Goal: Information Seeking & Learning: Check status

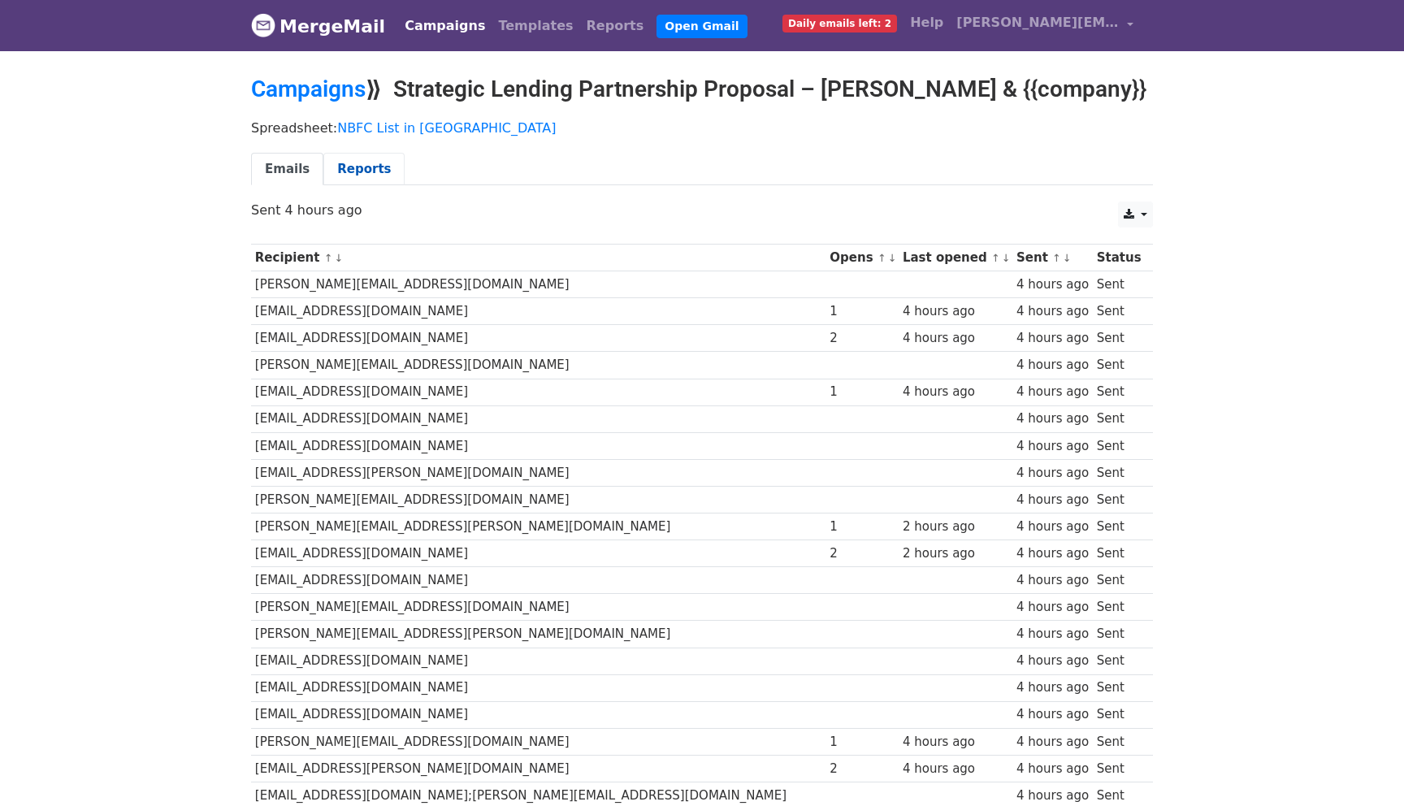
click at [355, 178] on link "Reports" at bounding box center [363, 169] width 81 height 33
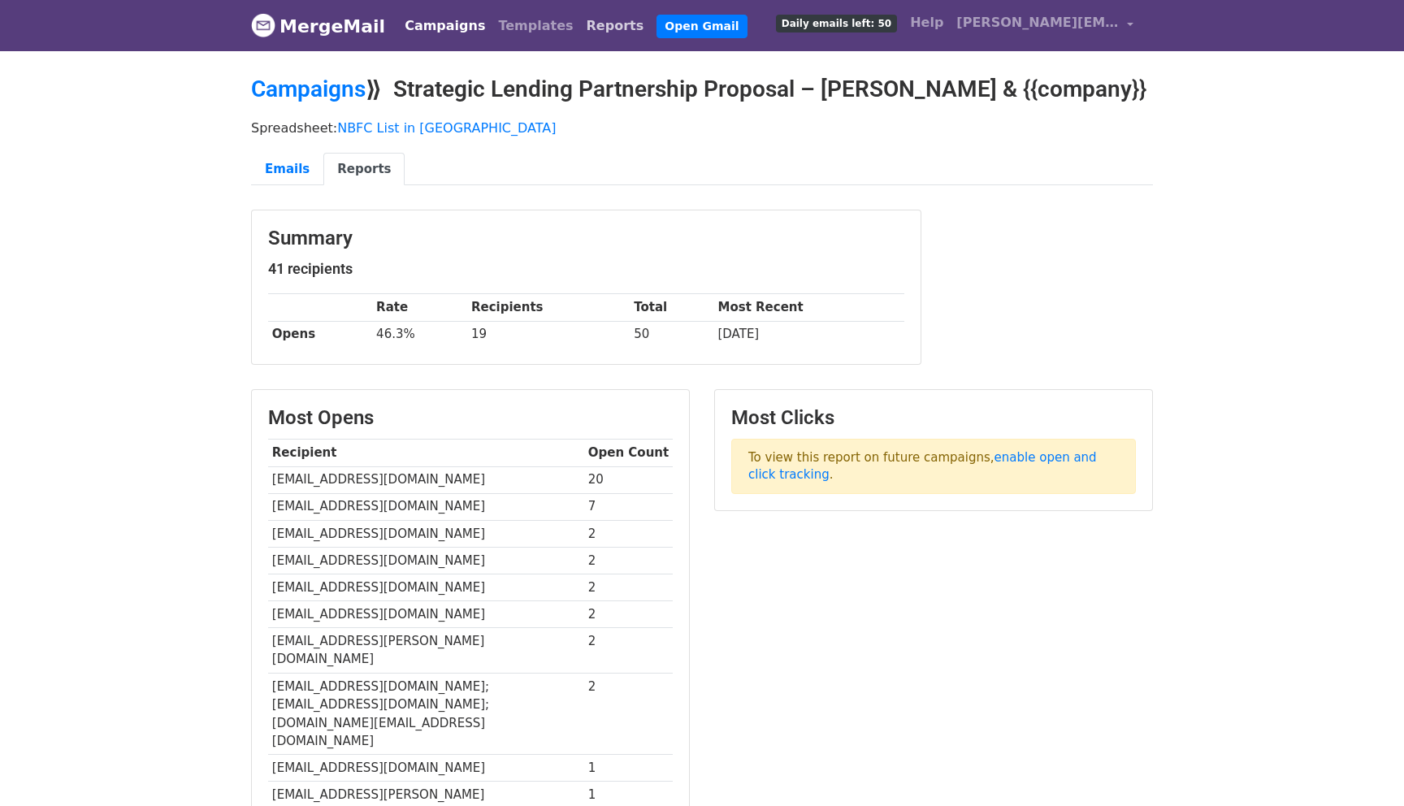
click at [580, 24] on link "Reports" at bounding box center [615, 26] width 71 height 32
click at [656, 24] on link "Open Gmail" at bounding box center [701, 27] width 90 height 24
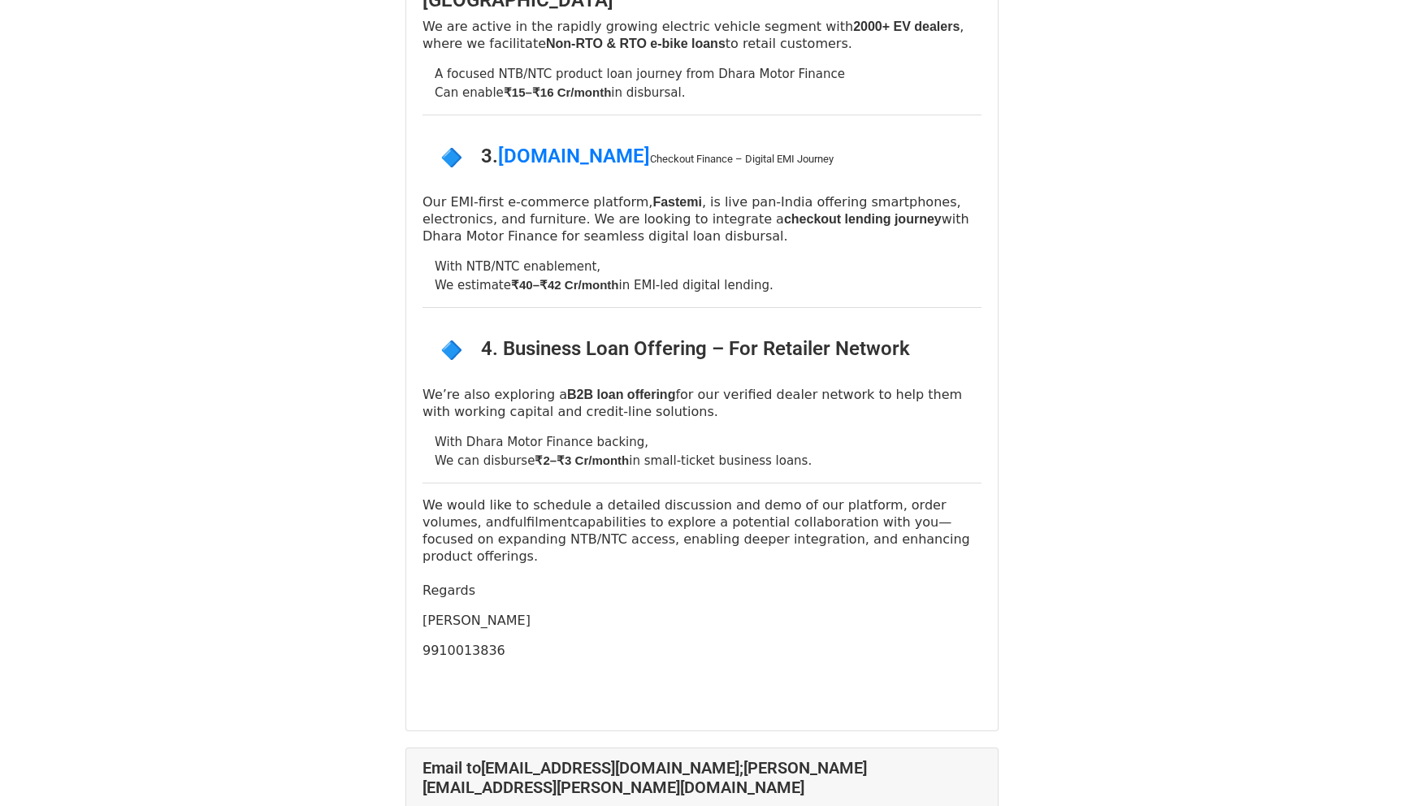
scroll to position [4950, 0]
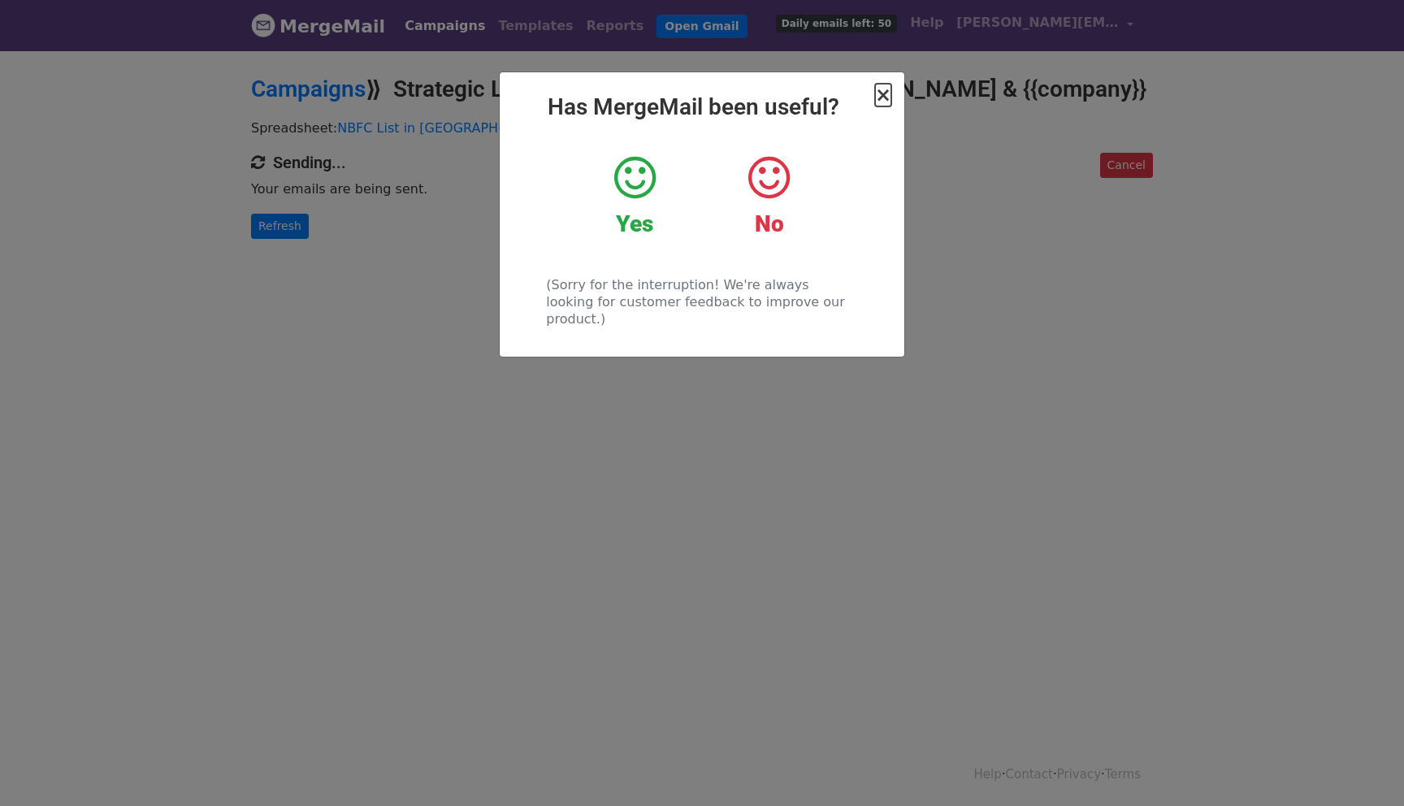
click at [878, 102] on span "×" at bounding box center [883, 95] width 16 height 23
